Goal: Transaction & Acquisition: Purchase product/service

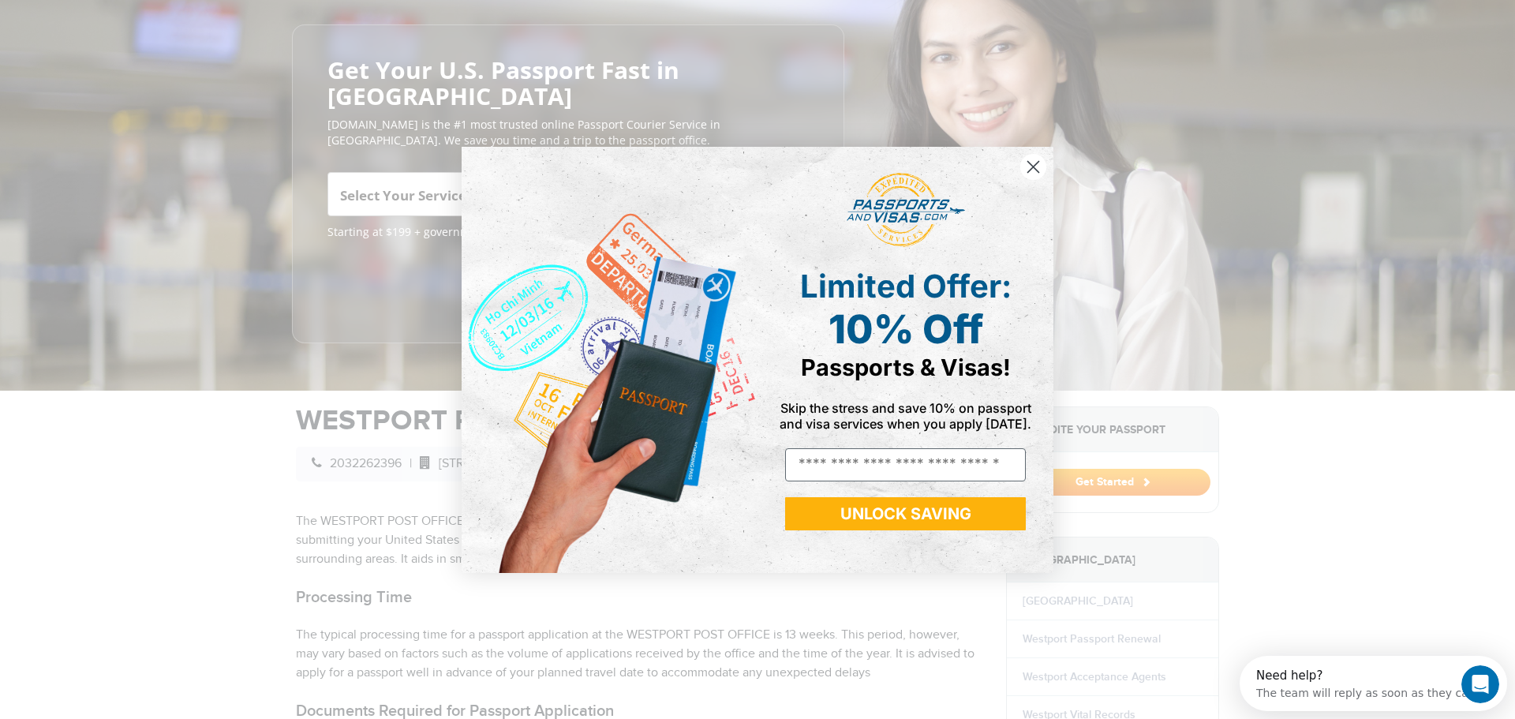
click at [1034, 166] on icon "Close dialog" at bounding box center [1033, 166] width 11 height 11
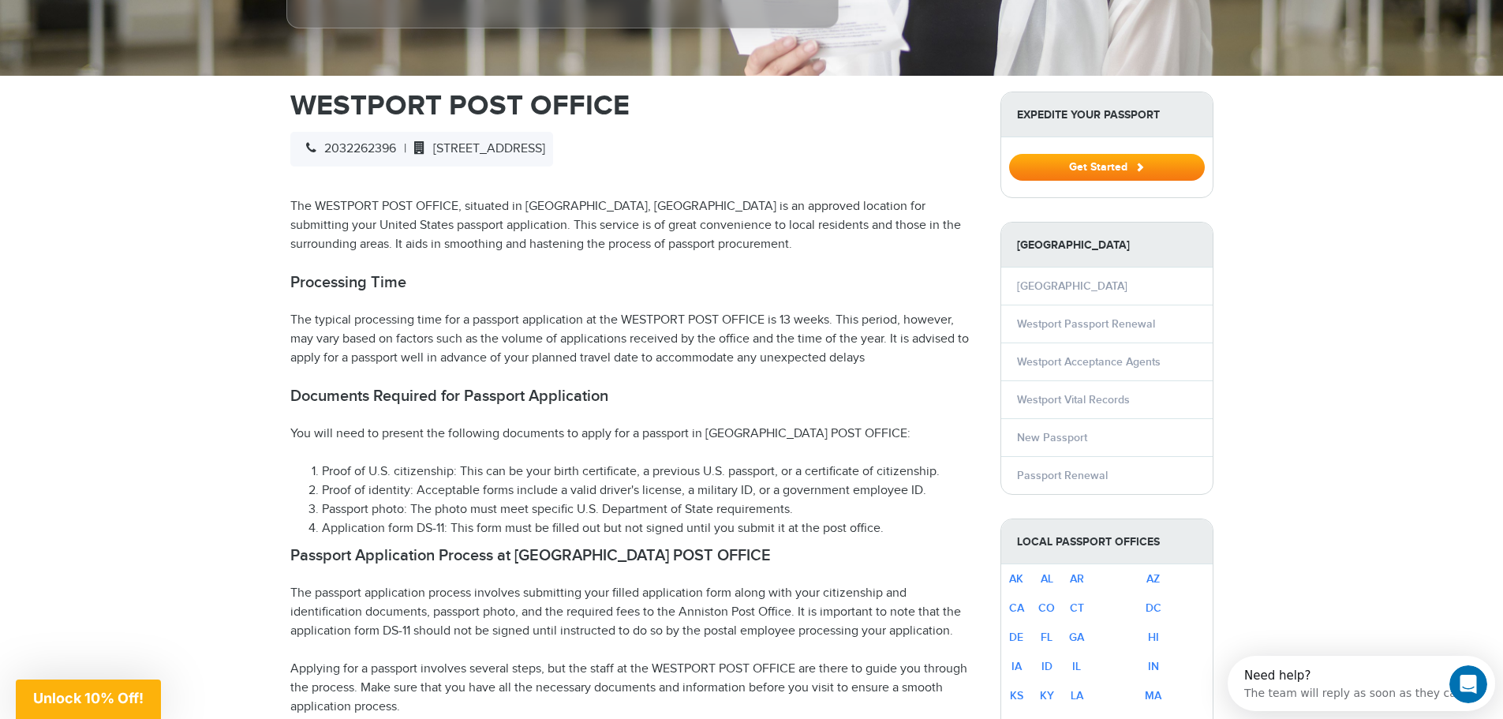
scroll to position [474, 0]
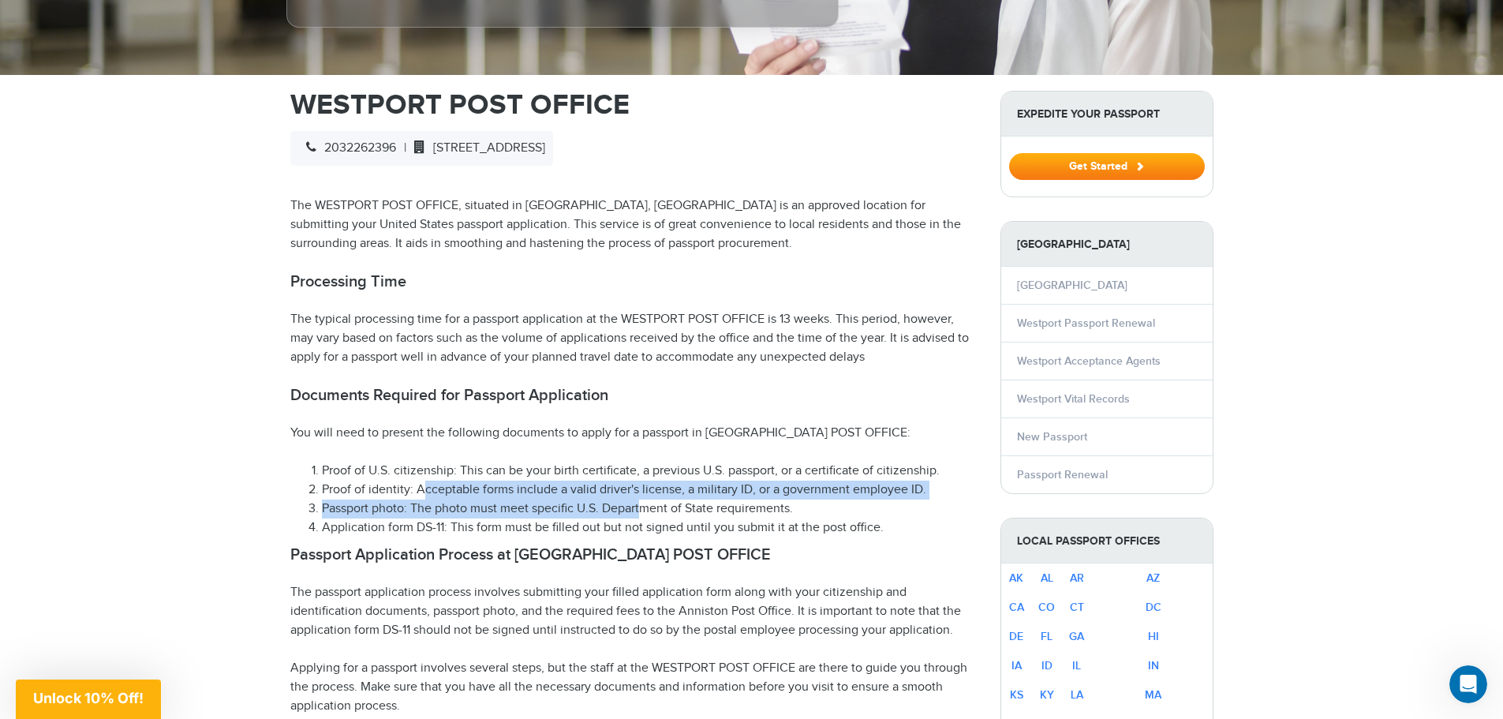
drag, startPoint x: 425, startPoint y: 464, endPoint x: 647, endPoint y: 481, distance: 223.2
click at [645, 481] on ol "Proof of U.S. citizenship: This can be your birth certificate, a previous U.S. …" at bounding box center [633, 500] width 687 height 76
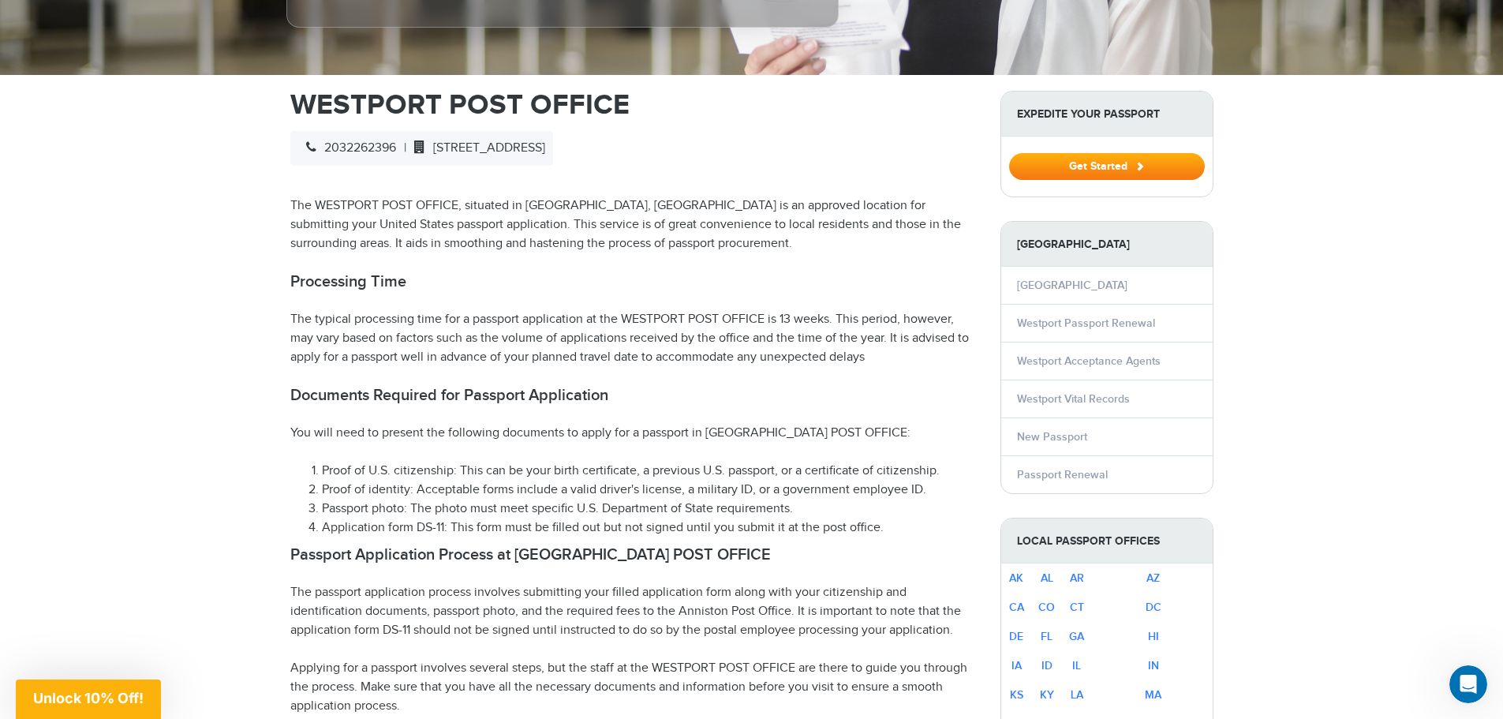
click at [812, 518] on li "Application form DS-11: This form must be filled out but not signed until you s…" at bounding box center [649, 527] width 655 height 19
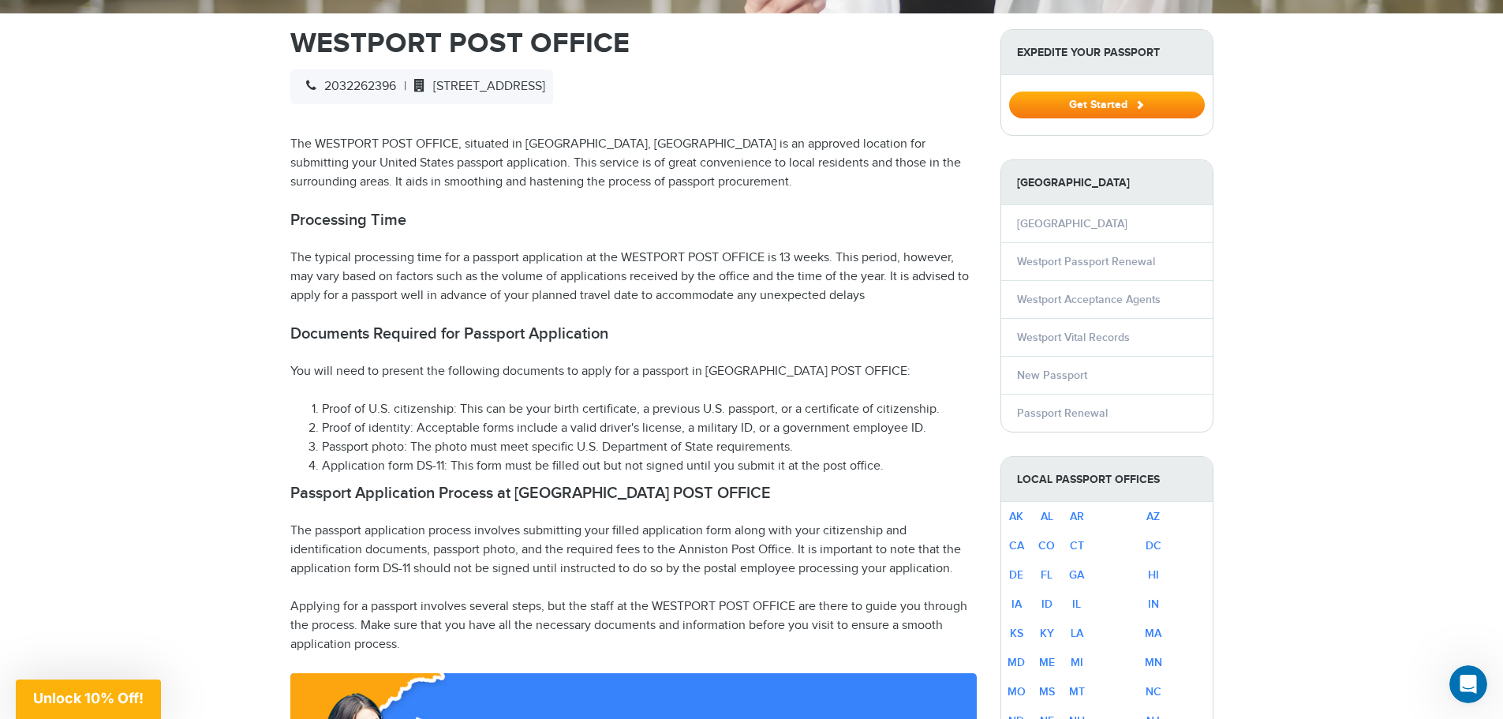
scroll to position [631, 0]
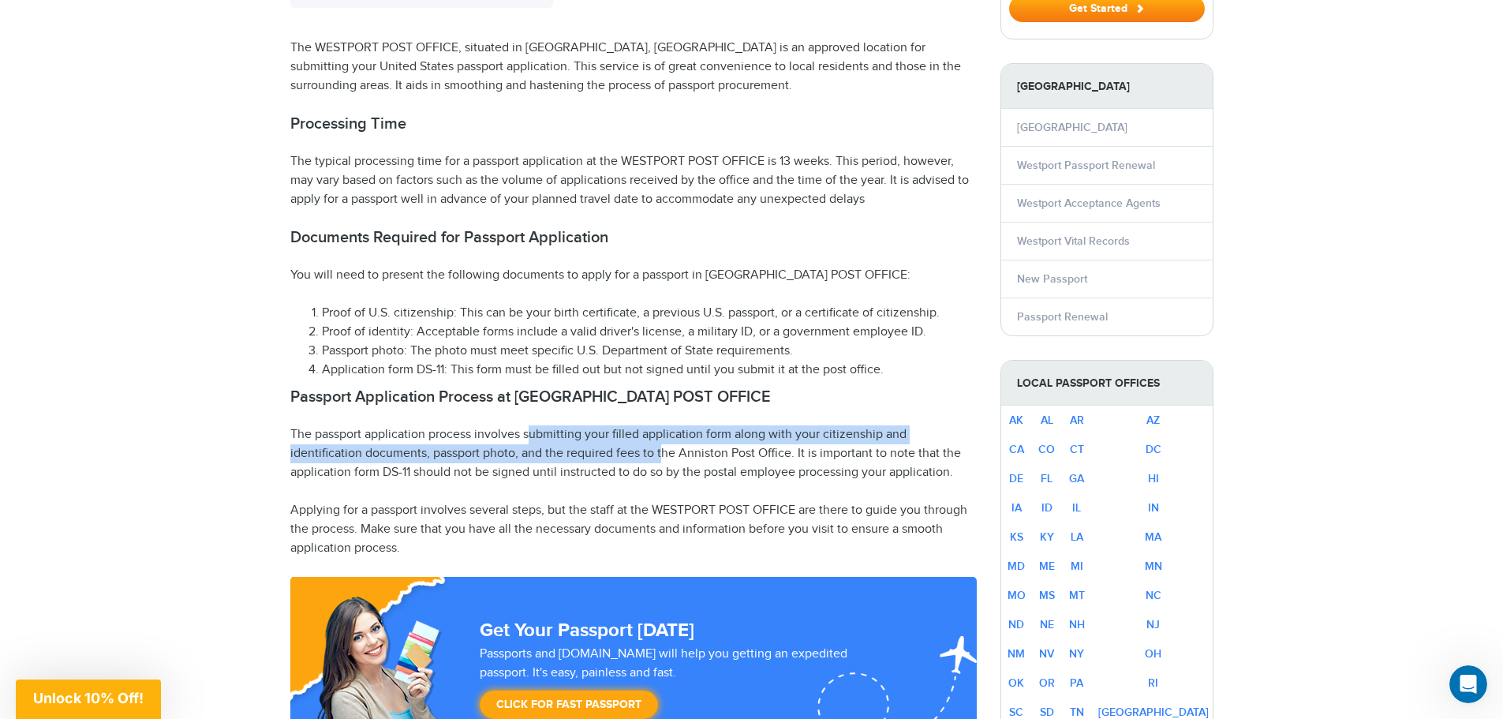
drag, startPoint x: 528, startPoint y: 406, endPoint x: 664, endPoint y: 426, distance: 137.2
click at [664, 426] on p "The passport application process involves submitting your filled application fo…" at bounding box center [633, 453] width 687 height 57
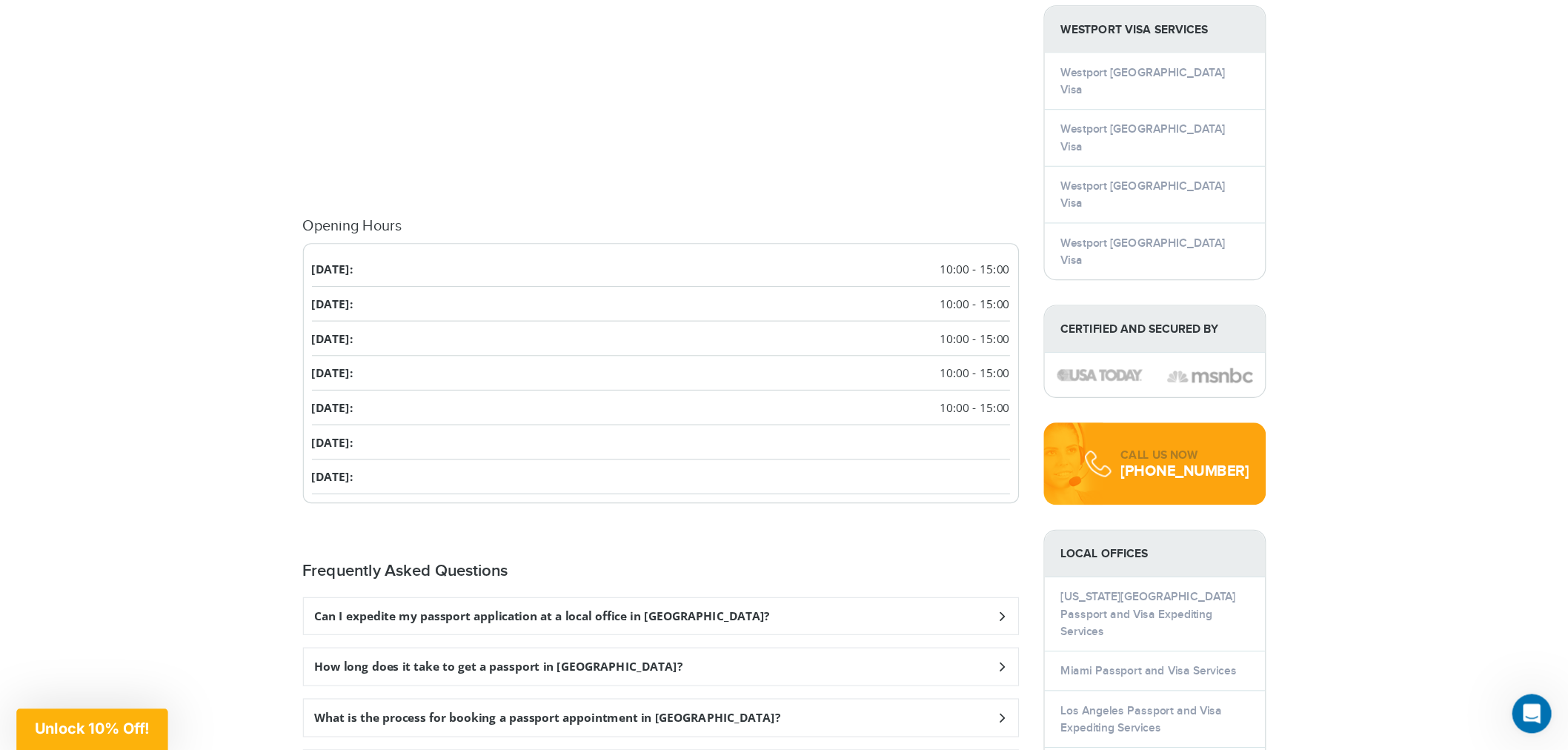
scroll to position [1704, 0]
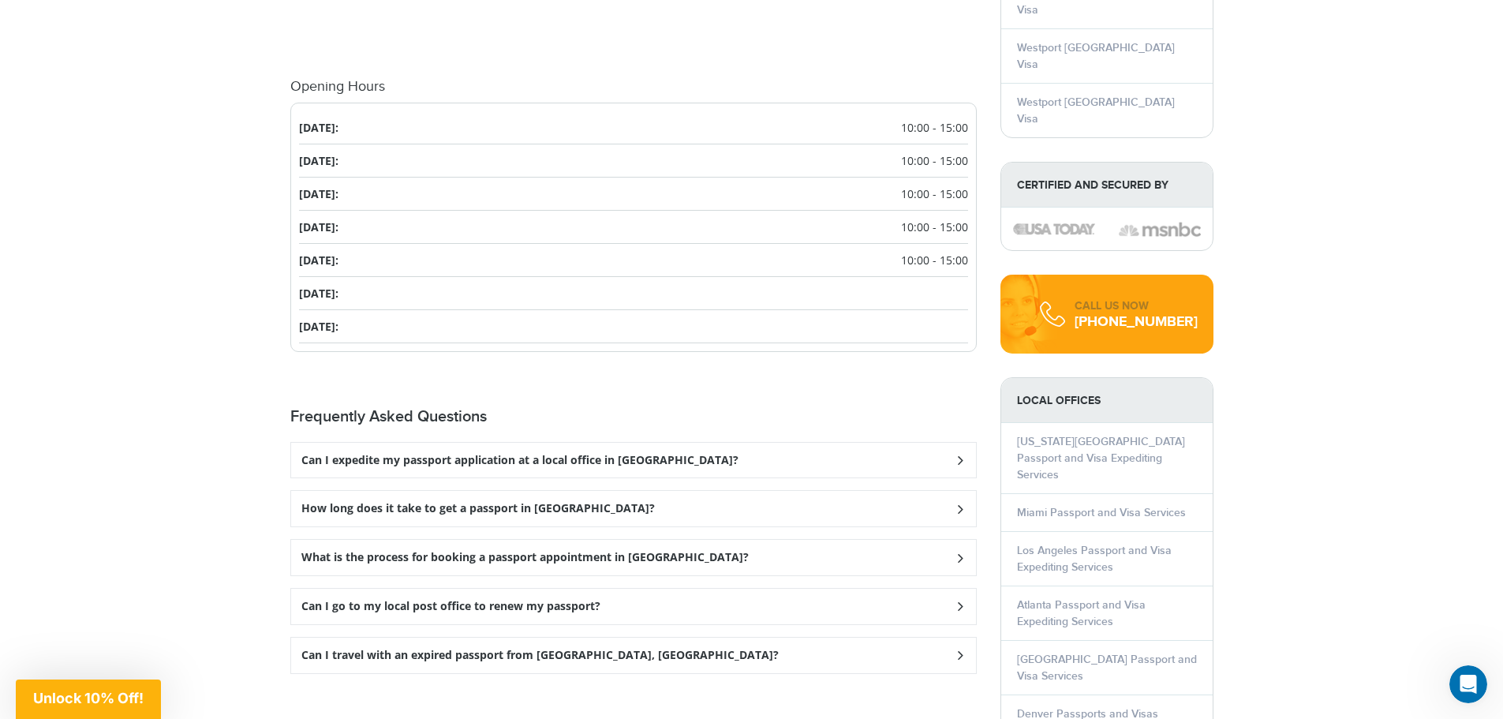
click at [728, 443] on div "Can I expedite my passport application at a local office in Westport?" at bounding box center [633, 461] width 685 height 36
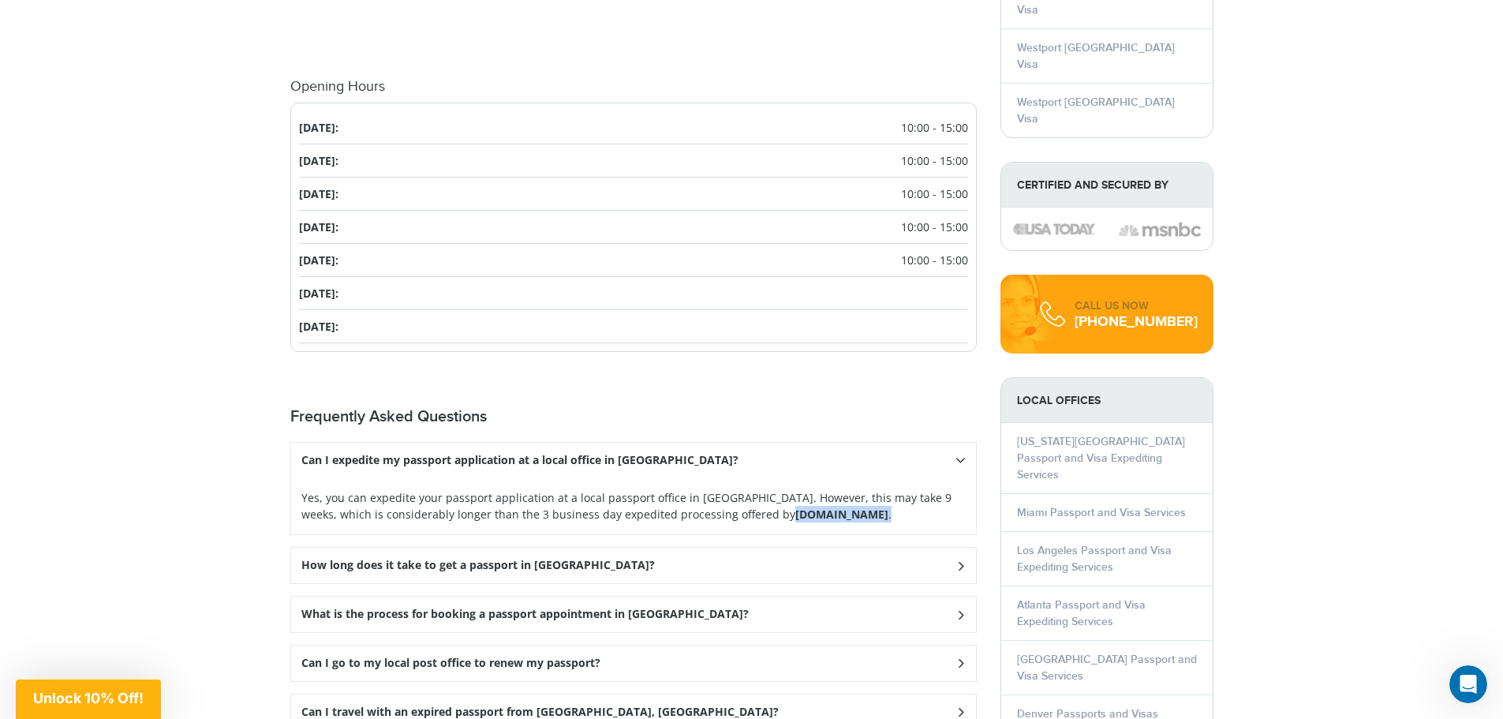
drag, startPoint x: 699, startPoint y: 486, endPoint x: 829, endPoint y: 489, distance: 129.5
click at [829, 489] on p "Yes, you can expedite your passport application at a local passport office in W…" at bounding box center [633, 505] width 664 height 33
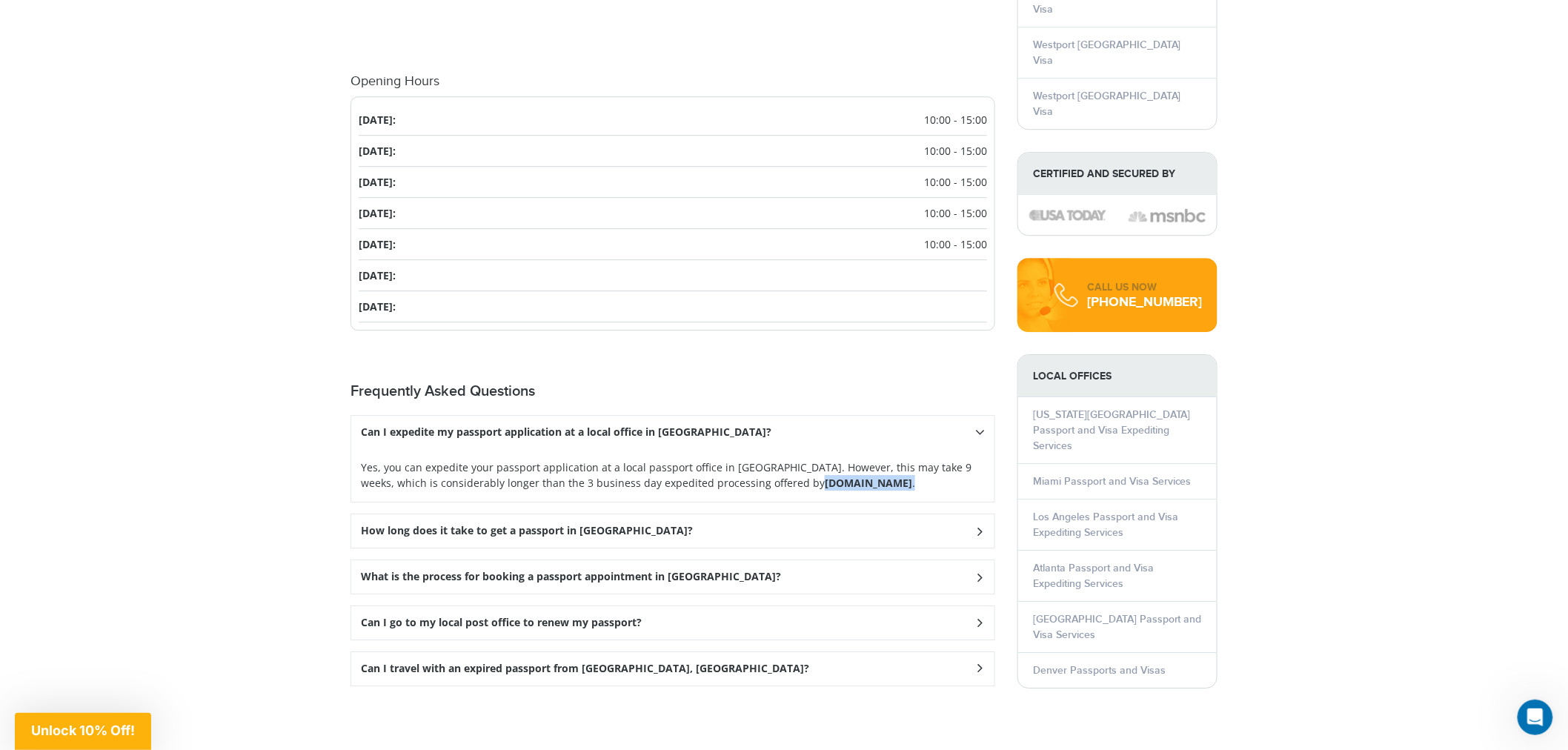
copy p "Passportsandvisas.com ."
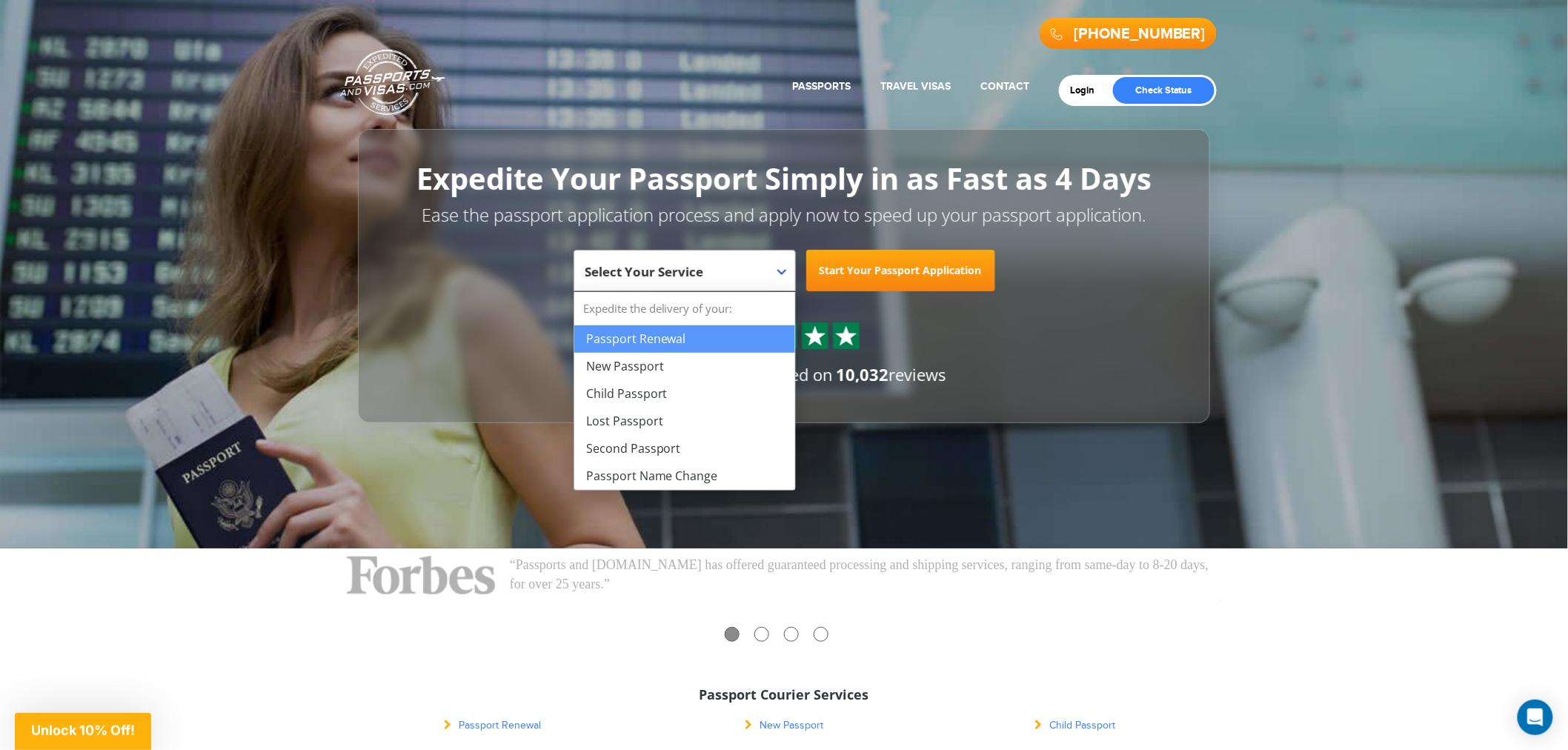
click at [744, 274] on span "Select Your Service" at bounding box center [683, 276] width 195 height 41
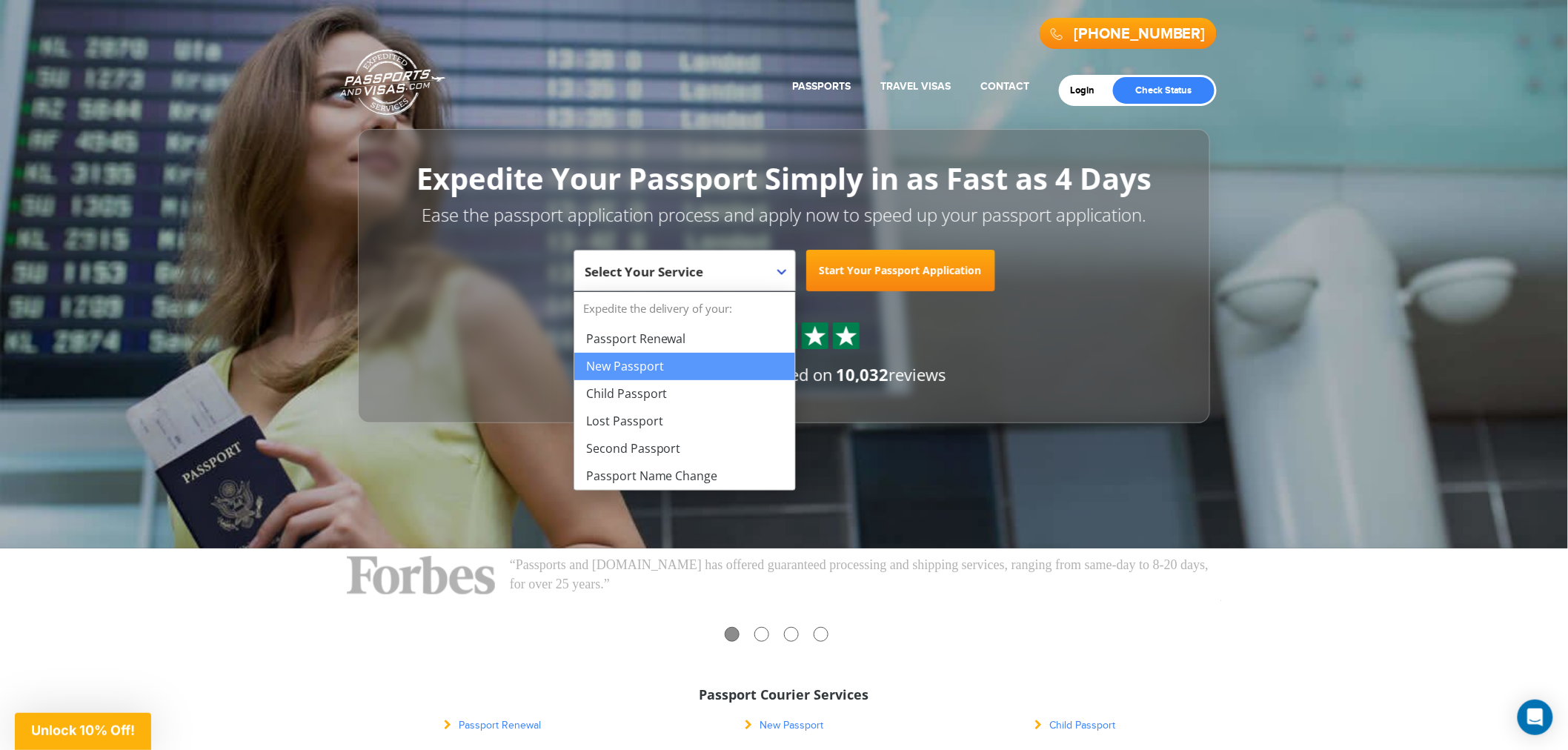
select select "**********"
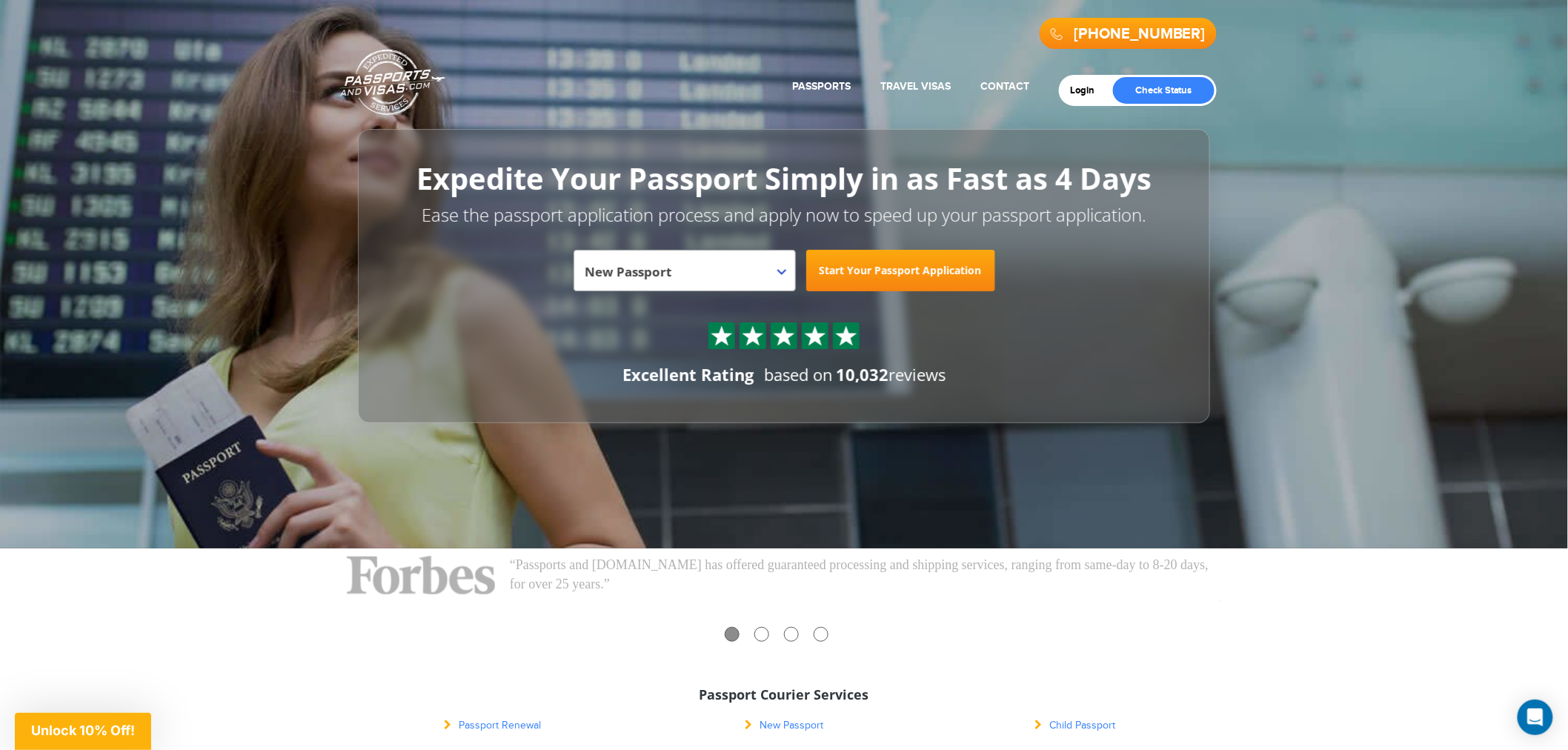
click at [854, 268] on link "Start Your Passport Application" at bounding box center [900, 270] width 189 height 41
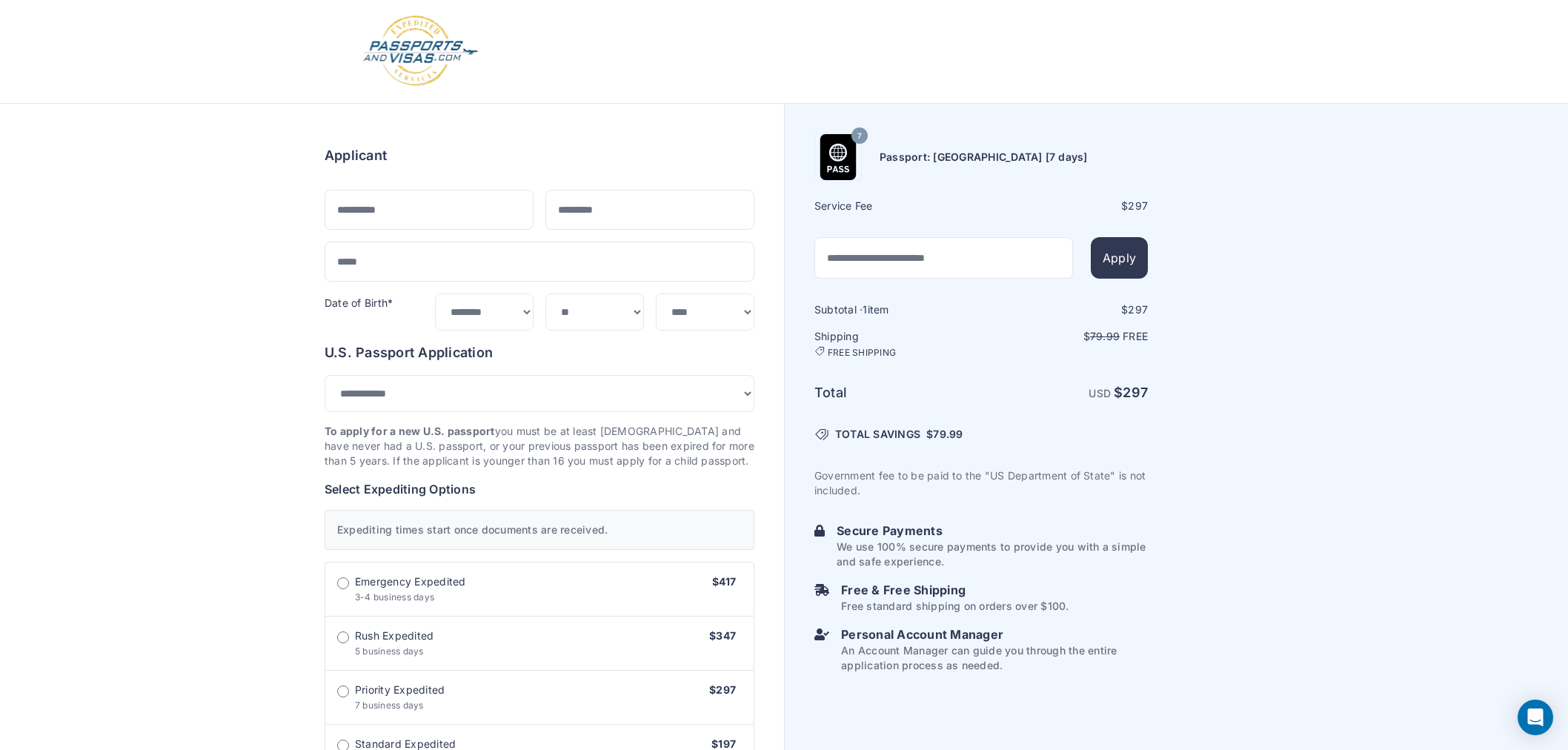
select select "***"
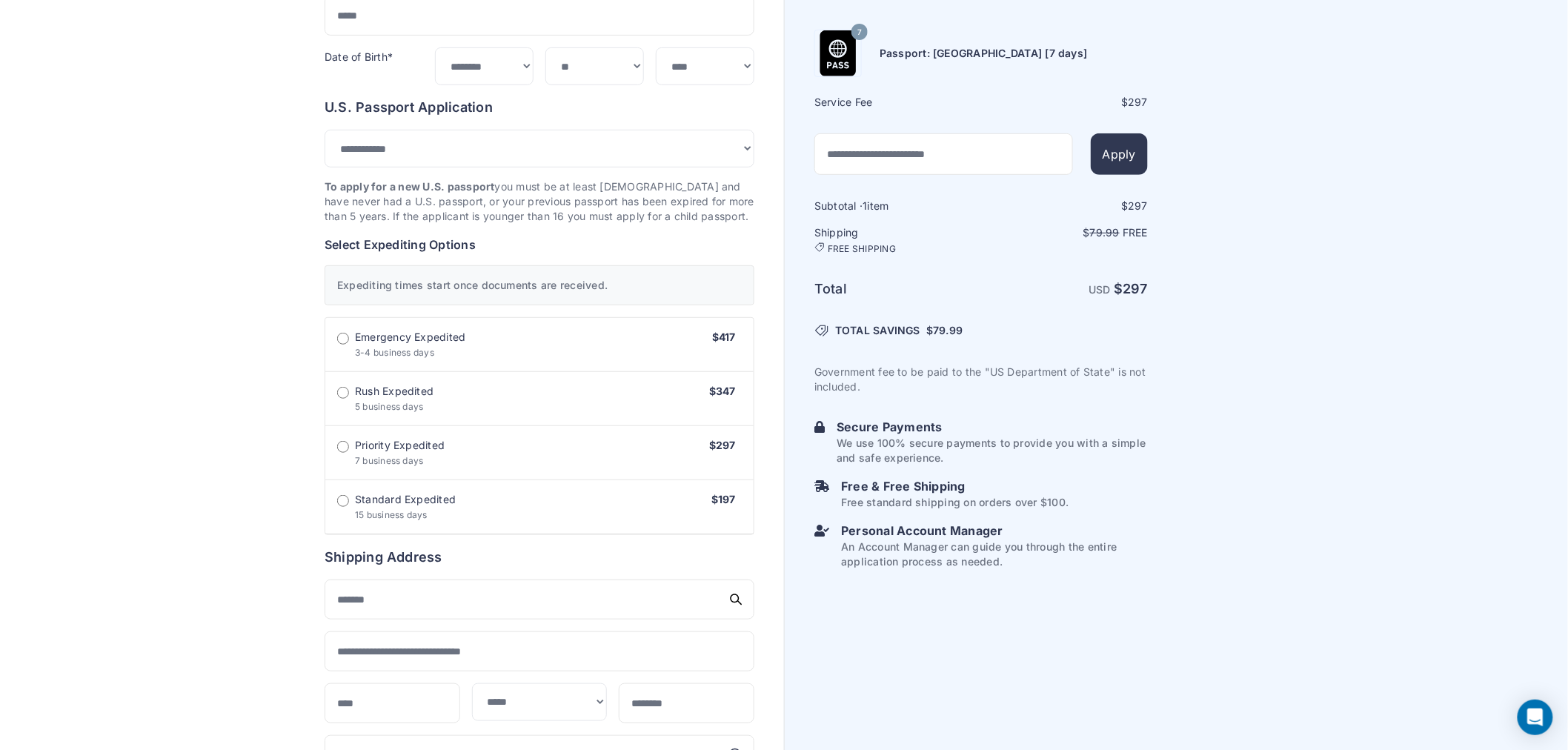
scroll to position [247, 0]
click at [833, 54] on img at bounding box center [838, 53] width 46 height 46
